Goal: Task Accomplishment & Management: Use online tool/utility

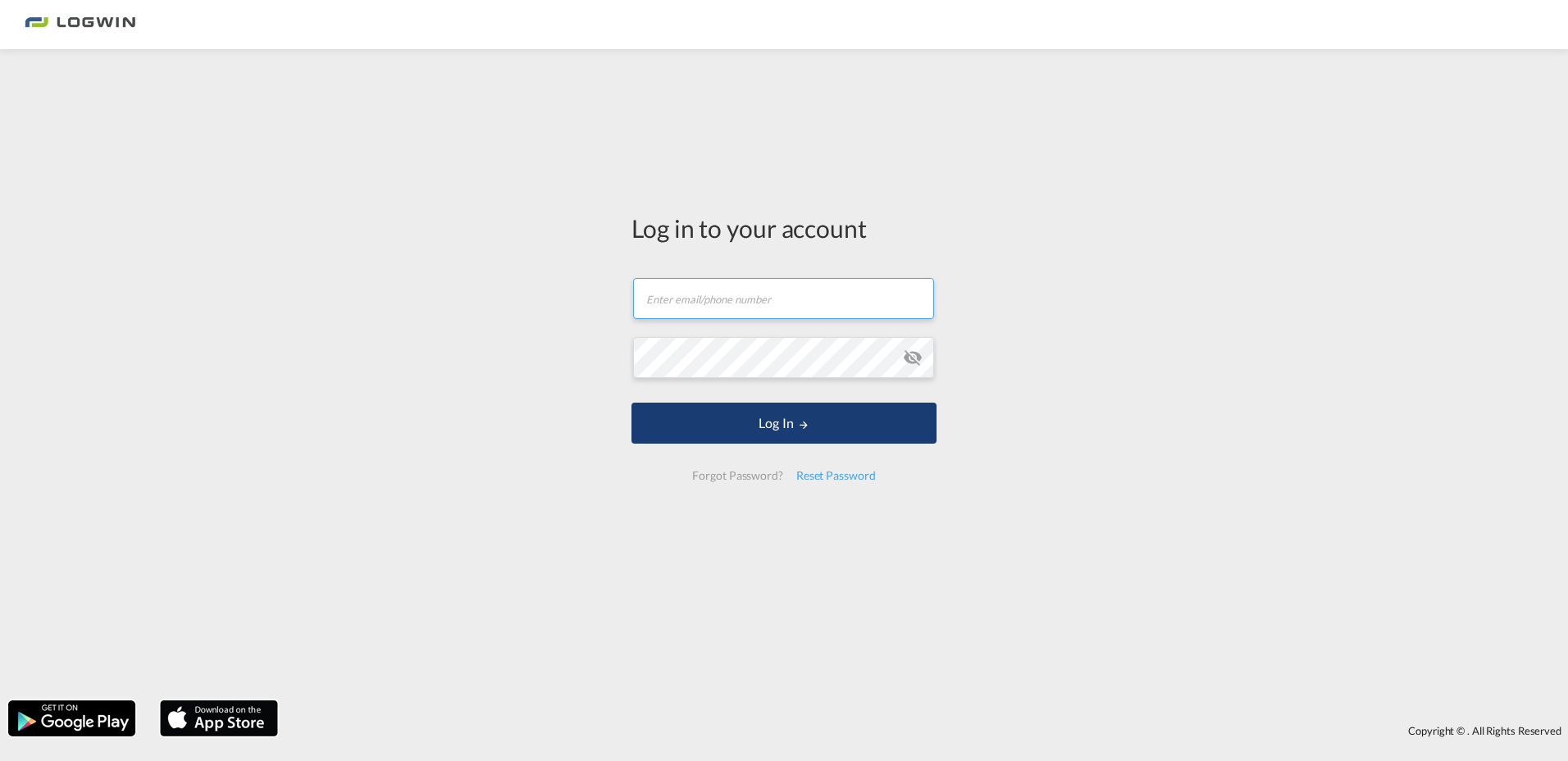
type input "[PERSON_NAME][EMAIL_ADDRESS][DOMAIN_NAME]"
click at [779, 421] on button "Log In" at bounding box center [784, 423] width 305 height 41
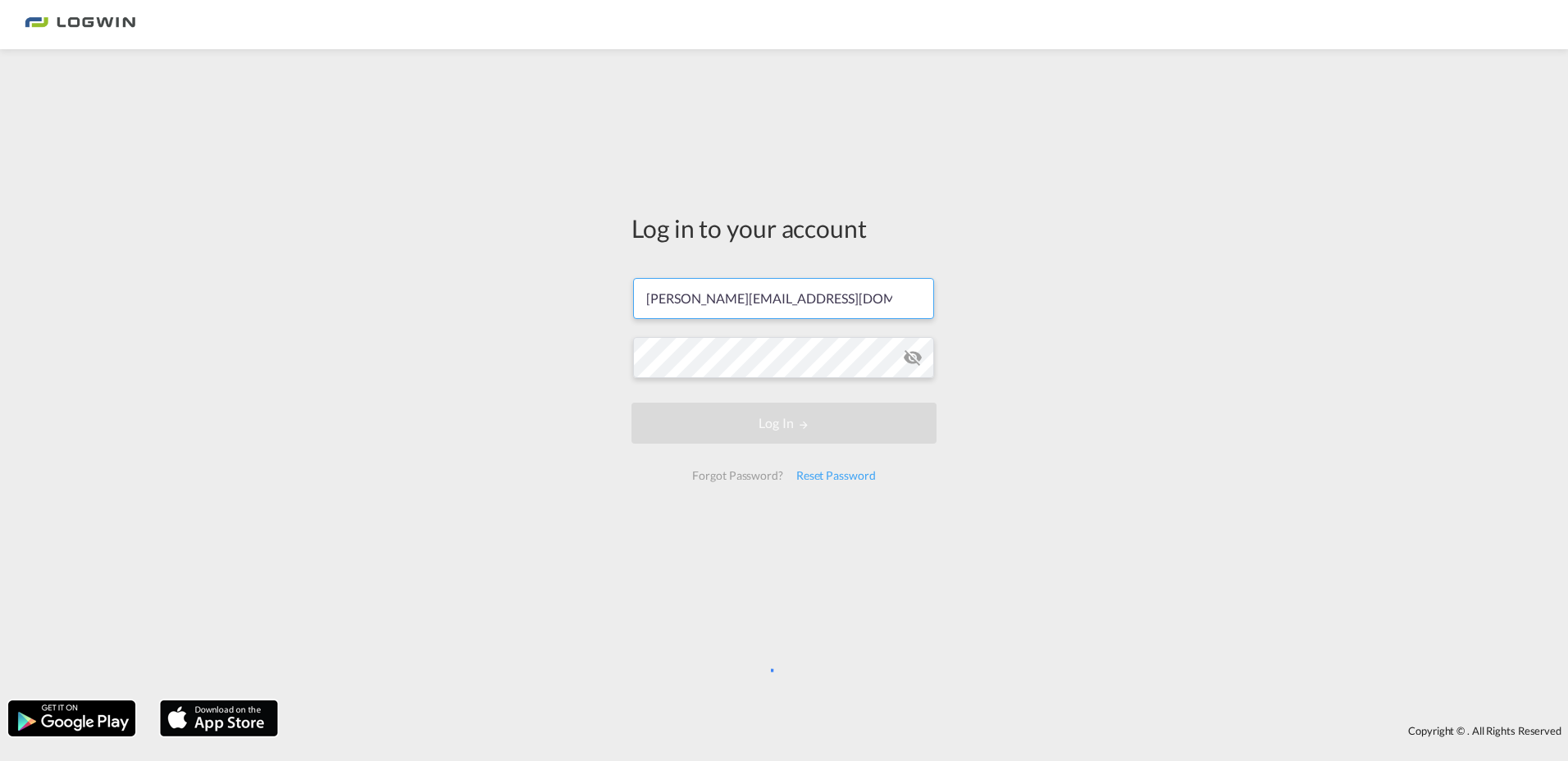
scroll to position [0, 7]
